Goal: Check status: Check status

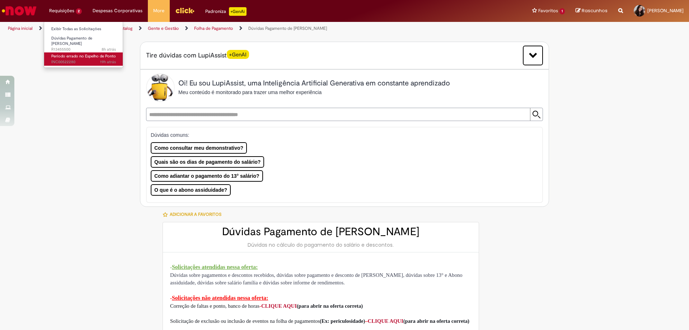
click at [76, 59] on span "19h atrás 19 horas atrás INC00522280" at bounding box center [83, 62] width 65 height 6
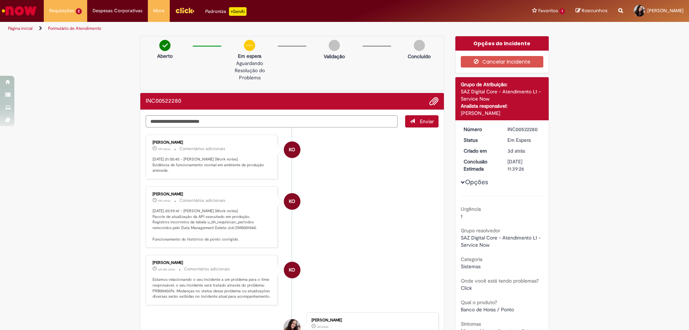
click at [377, 241] on li "KO [PERSON_NAME] 19h atrás 19 horas atrás Comentários adicionais [DATE] 20:59:4…" at bounding box center [292, 216] width 293 height 61
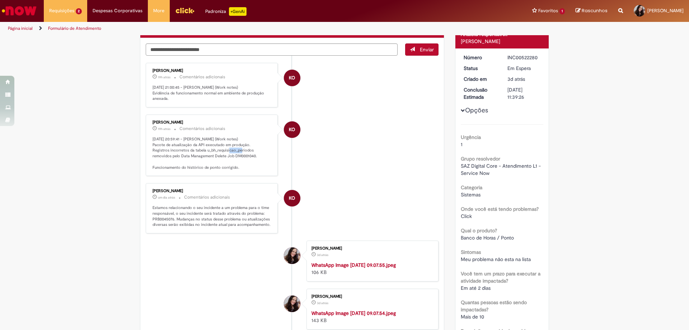
drag, startPoint x: 207, startPoint y: 154, endPoint x: 221, endPoint y: 156, distance: 13.7
click at [221, 156] on p "[DATE] 20:59:41 - [PERSON_NAME] (Work notes) Pacote de atualização da API execu…" at bounding box center [211, 153] width 119 height 34
drag, startPoint x: 193, startPoint y: 161, endPoint x: 212, endPoint y: 166, distance: 19.9
click at [212, 166] on p "[DATE] 20:59:41 - [PERSON_NAME] (Work notes) Pacote de atualização da API execu…" at bounding box center [211, 153] width 119 height 34
click at [218, 170] on p "[DATE] 20:59:41 - [PERSON_NAME] (Work notes) Pacote de atualização da API execu…" at bounding box center [211, 153] width 119 height 34
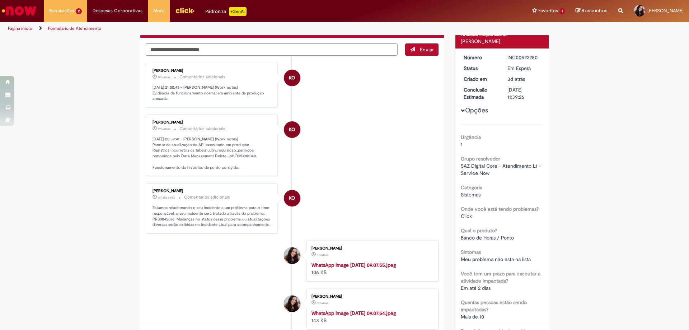
click at [218, 170] on p "[DATE] 20:59:41 - [PERSON_NAME] (Work notes) Pacote de atualização da API execu…" at bounding box center [211, 153] width 119 height 34
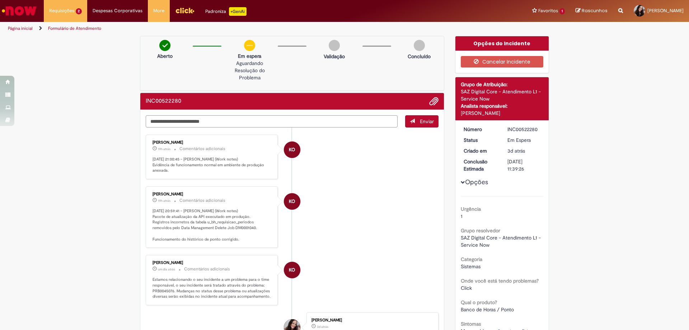
click at [225, 127] on textarea "Digite sua mensagem aqui..." at bounding box center [272, 121] width 252 height 12
